Goal: Check status: Check status

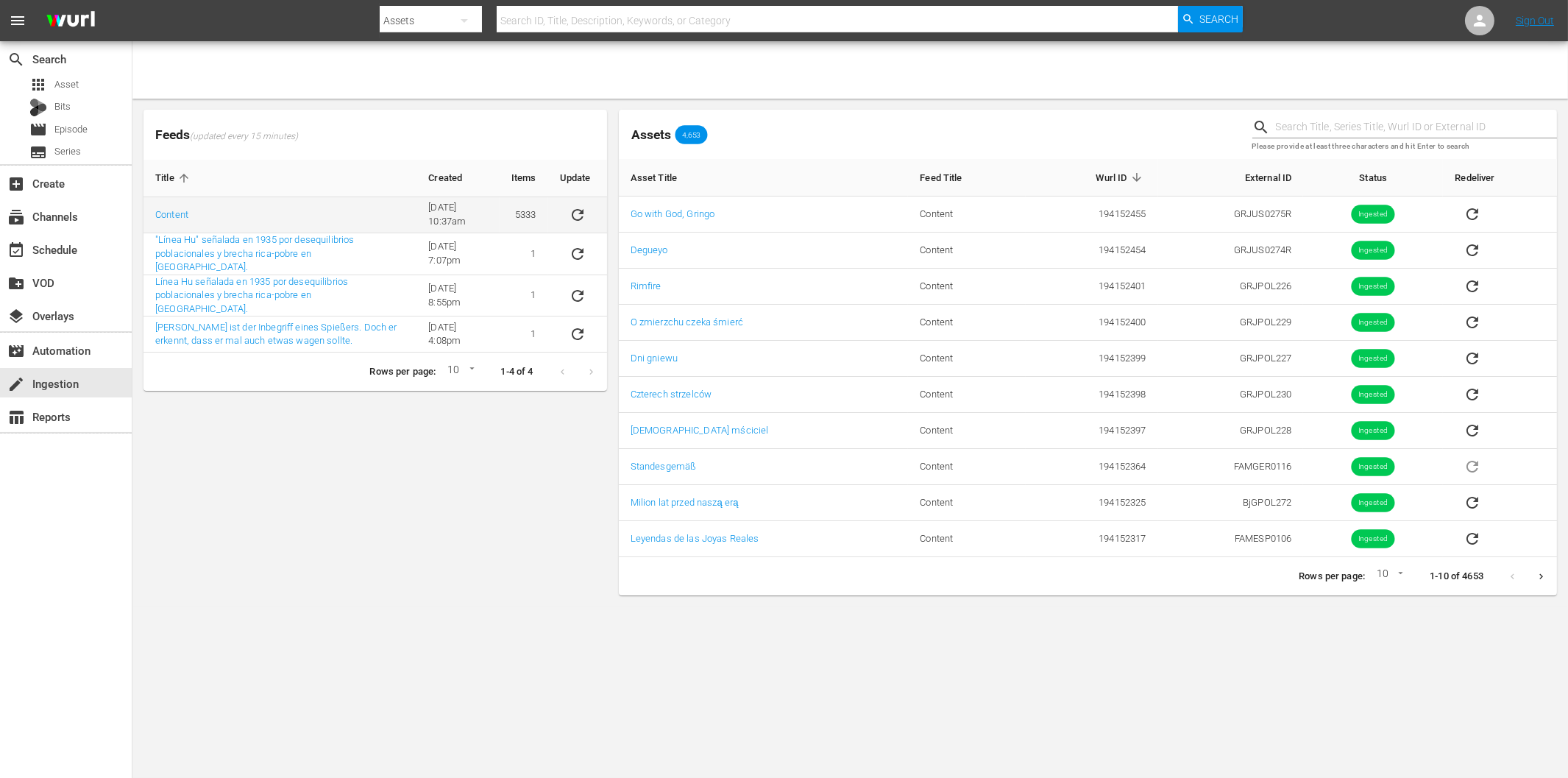
click at [576, 211] on icon "sticky table" at bounding box center [577, 214] width 17 height 17
click at [276, 499] on div "Feeds (updated every 15 minutes) Title Created Items Update Content [DATE] 10:3…" at bounding box center [375, 353] width 475 height 498
click at [582, 210] on icon "sticky table" at bounding box center [578, 215] width 12 height 12
click at [451, 558] on div "Feeds (updated every 15 minutes) Title Created Items Update Content [DATE] 10:3…" at bounding box center [375, 353] width 475 height 498
click at [265, 84] on div at bounding box center [850, 70] width 1435 height 57
